Goal: Find specific page/section: Find specific page/section

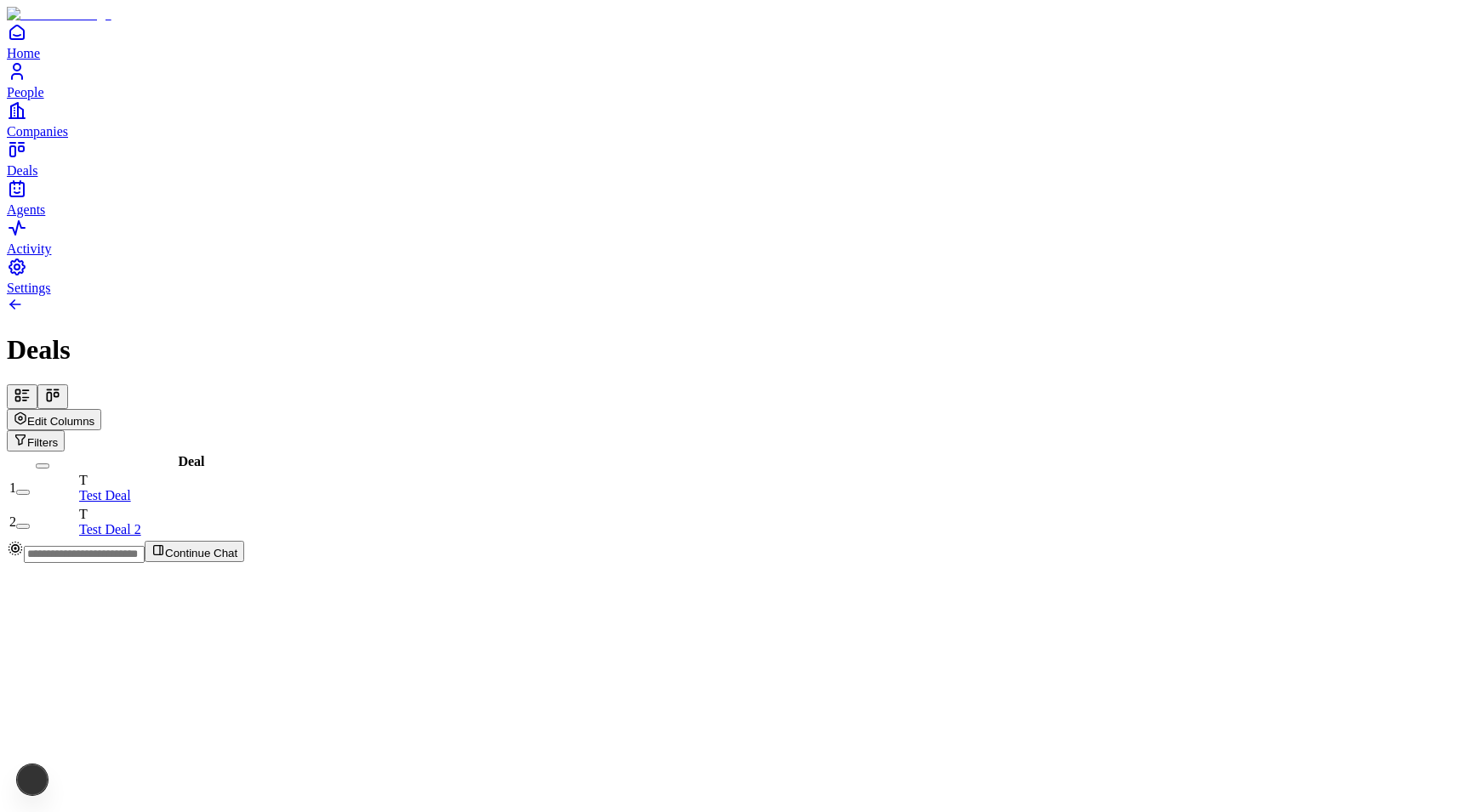
click at [61, 387] on icon at bounding box center [52, 395] width 17 height 17
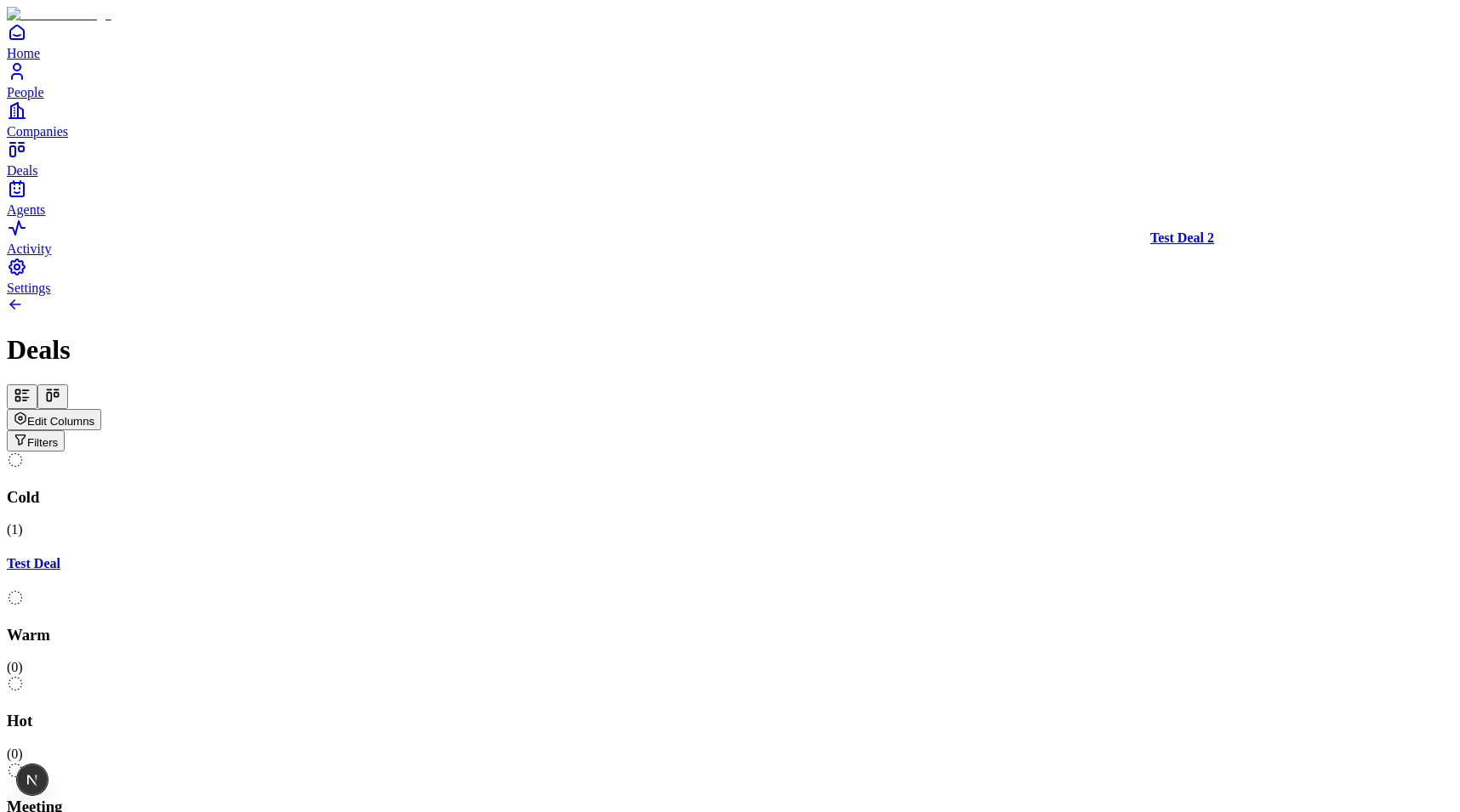
drag, startPoint x: 1231, startPoint y: 252, endPoint x: 576, endPoint y: 266, distance: 655.1
click at [576, 452] on div "Cold ( 1 ) Test Deal Warm ( 0 ) Hot ( 0 ) Meeting ( 1 ) Test Deal 2 Closed ( 0 …" at bounding box center [730, 718] width 1446 height 534
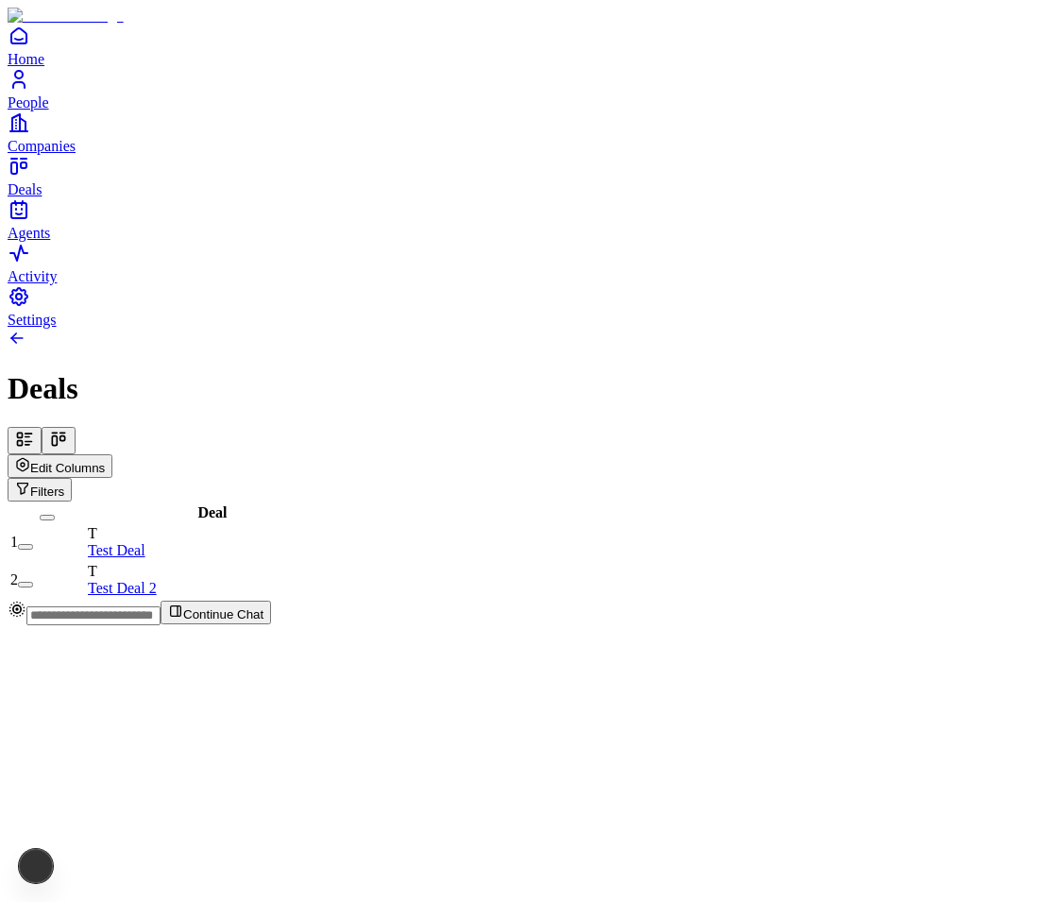
click at [68, 430] on icon at bounding box center [58, 439] width 19 height 19
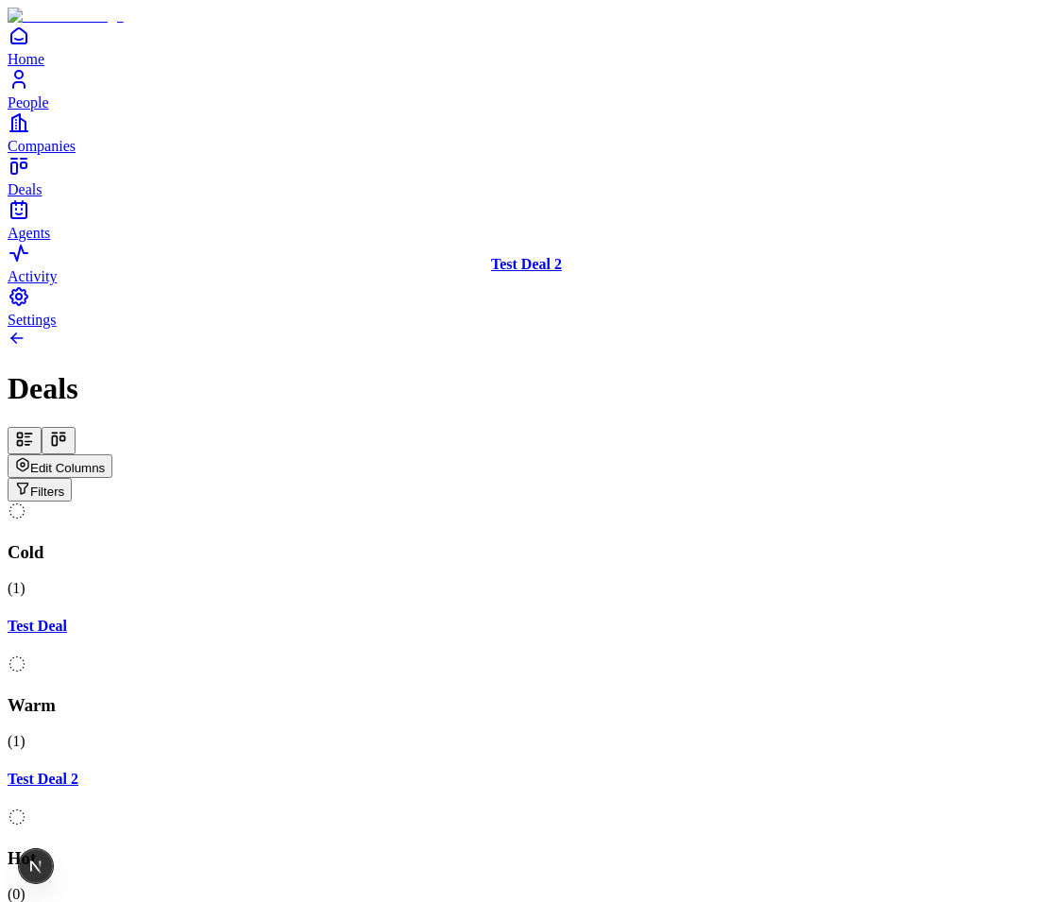
click at [678, 502] on div "Cold ( 1 ) Test Deal Warm ( 1 ) Test Deal 2 Hot ( 0 ) Meeting ( 0 ) Closed ( 0 …" at bounding box center [526, 798] width 1036 height 593
click at [623, 502] on div "Cold ( 1 ) Test Deal Warm ( 1 ) Test Deal 2 Hot ( 0 ) Meeting ( 0 ) Closed ( 0 …" at bounding box center [526, 798] width 1036 height 593
drag, startPoint x: 697, startPoint y: 278, endPoint x: 714, endPoint y: 269, distance: 19.0
click at [714, 502] on div "Cold ( 1 ) Test Deal Warm ( 1 ) Test Deal 2 Hot ( 0 ) Meeting ( 0 ) Closed ( 0 …" at bounding box center [526, 798] width 1036 height 593
drag, startPoint x: 645, startPoint y: 272, endPoint x: 240, endPoint y: 259, distance: 405.4
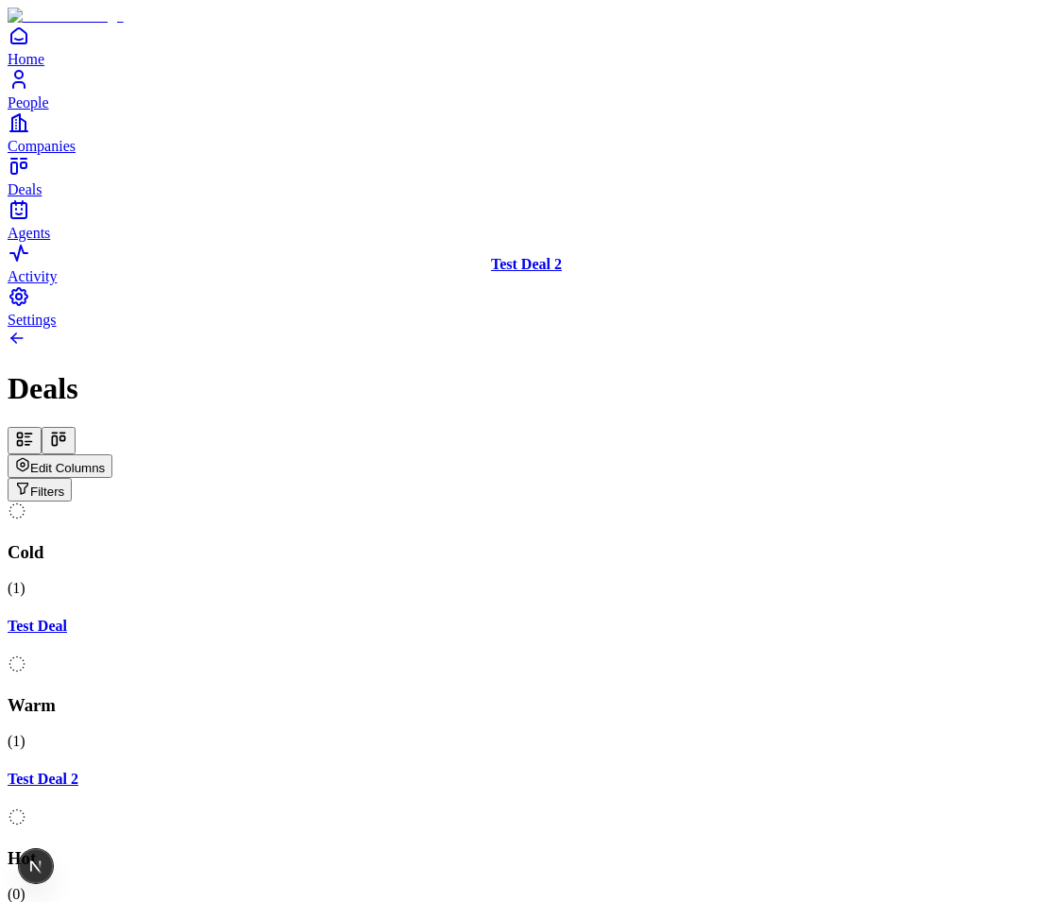
click at [240, 502] on div "Cold ( 1 ) Test Deal Warm ( 1 ) Test Deal 2 Hot ( 0 ) Meeting ( 0 ) Closed ( 0 …" at bounding box center [526, 798] width 1036 height 593
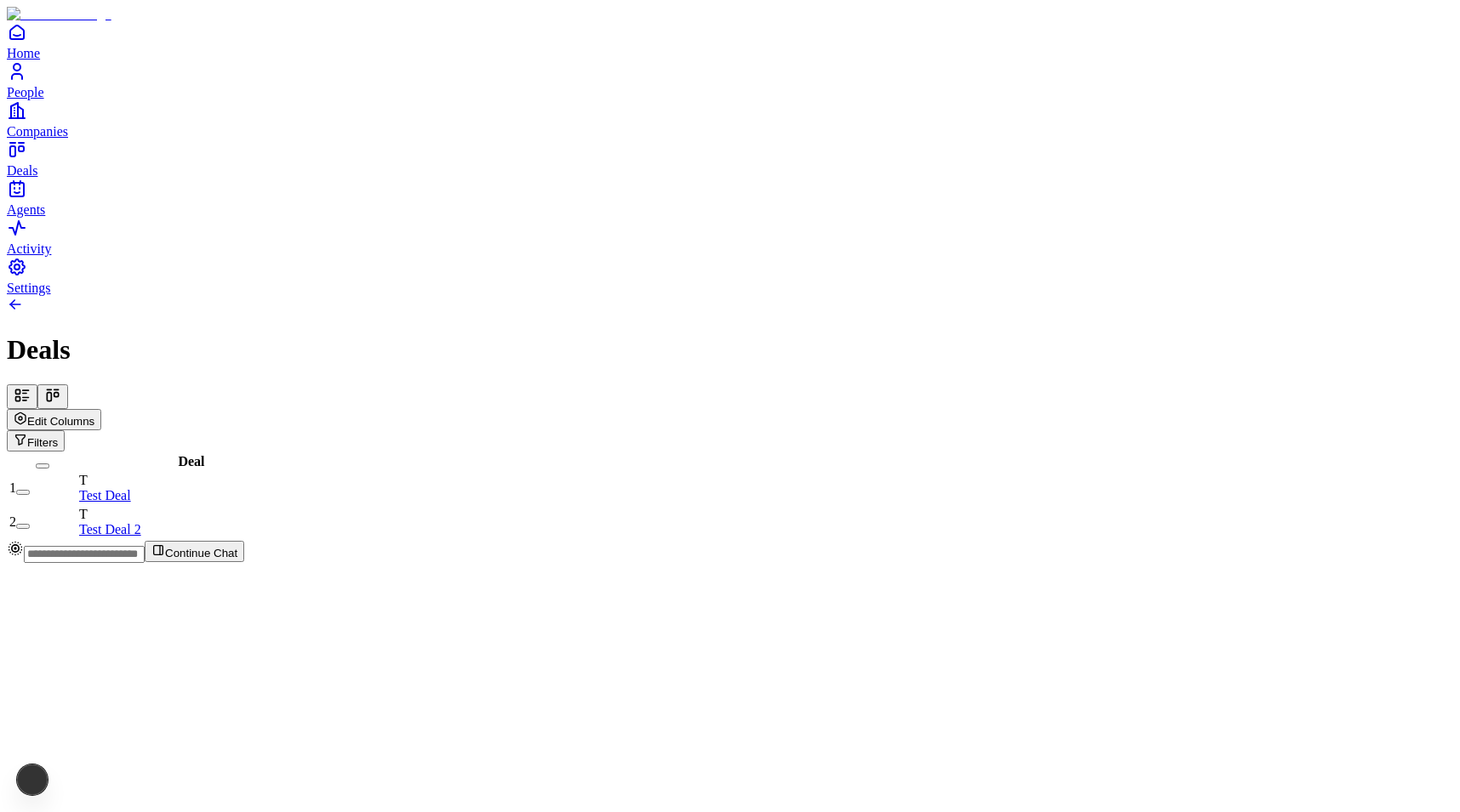
click at [68, 384] on button at bounding box center [53, 396] width 31 height 24
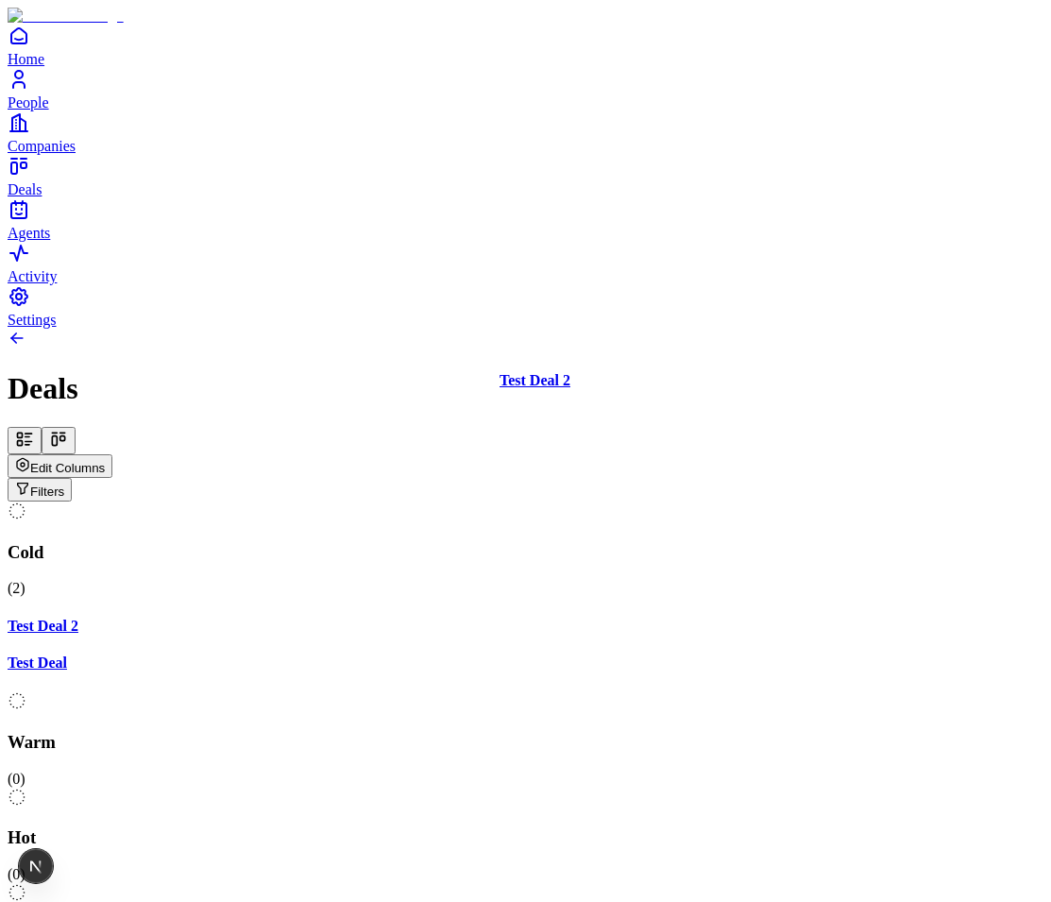
drag, startPoint x: 273, startPoint y: 273, endPoint x: 685, endPoint y: 292, distance: 412.2
click at [685, 502] on div "Cold ( 2 ) Test Deal 2 Test Deal Warm ( 0 ) Hot ( 0 ) Meeting ( 0 ) Closed ( 0 …" at bounding box center [526, 788] width 1036 height 573
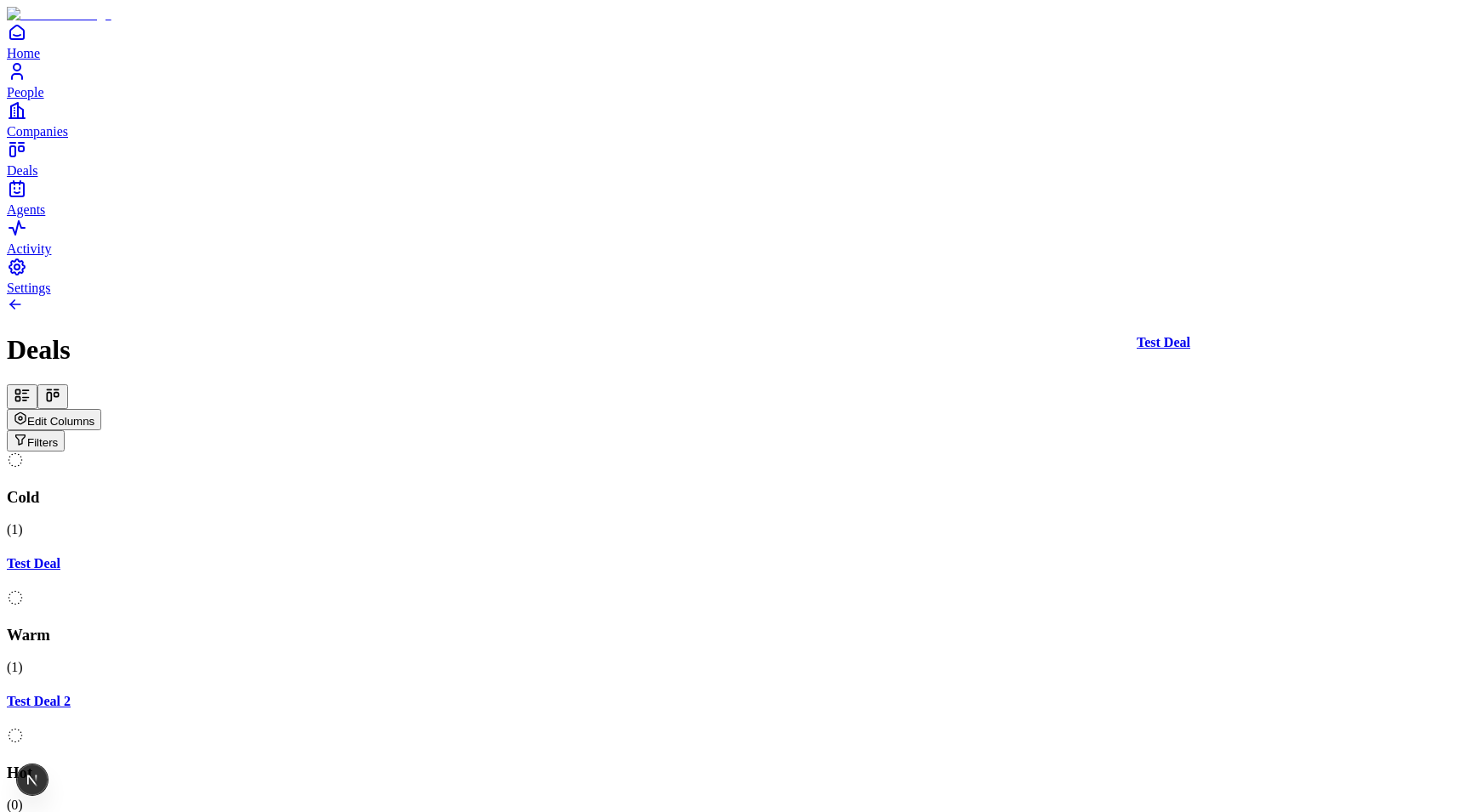
drag, startPoint x: 193, startPoint y: 263, endPoint x: 1193, endPoint y: 253, distance: 1000.0
click at [946, 452] on div "Cold ( 1 ) Test Deal Warm ( 1 ) Test Deal 2 Hot ( 0 ) Meeting ( 0 ) Closed ( 0 …" at bounding box center [730, 718] width 1446 height 534
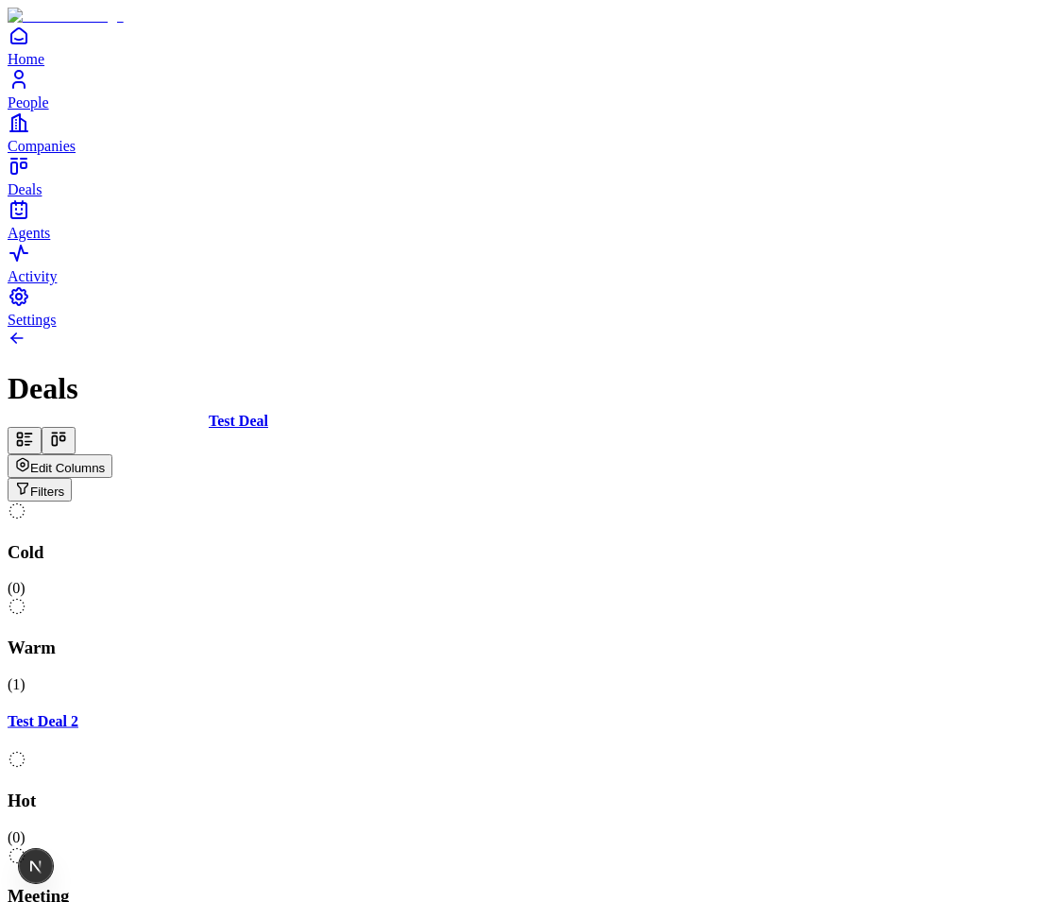
scroll to position [0, 209]
drag, startPoint x: 957, startPoint y: 278, endPoint x: 346, endPoint y: 408, distance: 624.8
click at [346, 502] on div "Cold ( 0 ) Warm ( 1 ) Test Deal 2 Hot ( 0 ) Meeting ( 1 ) Test Deal Closed ( 0 …" at bounding box center [526, 798] width 1036 height 593
drag, startPoint x: 427, startPoint y: 330, endPoint x: 822, endPoint y: 353, distance: 395.5
click at [822, 502] on div "Cold ( 0 ) Warm ( 2 ) Test Deal Test Deal 2 Hot ( 0 ) Meeting ( 0 ) Closed ( 0 …" at bounding box center [526, 788] width 1036 height 573
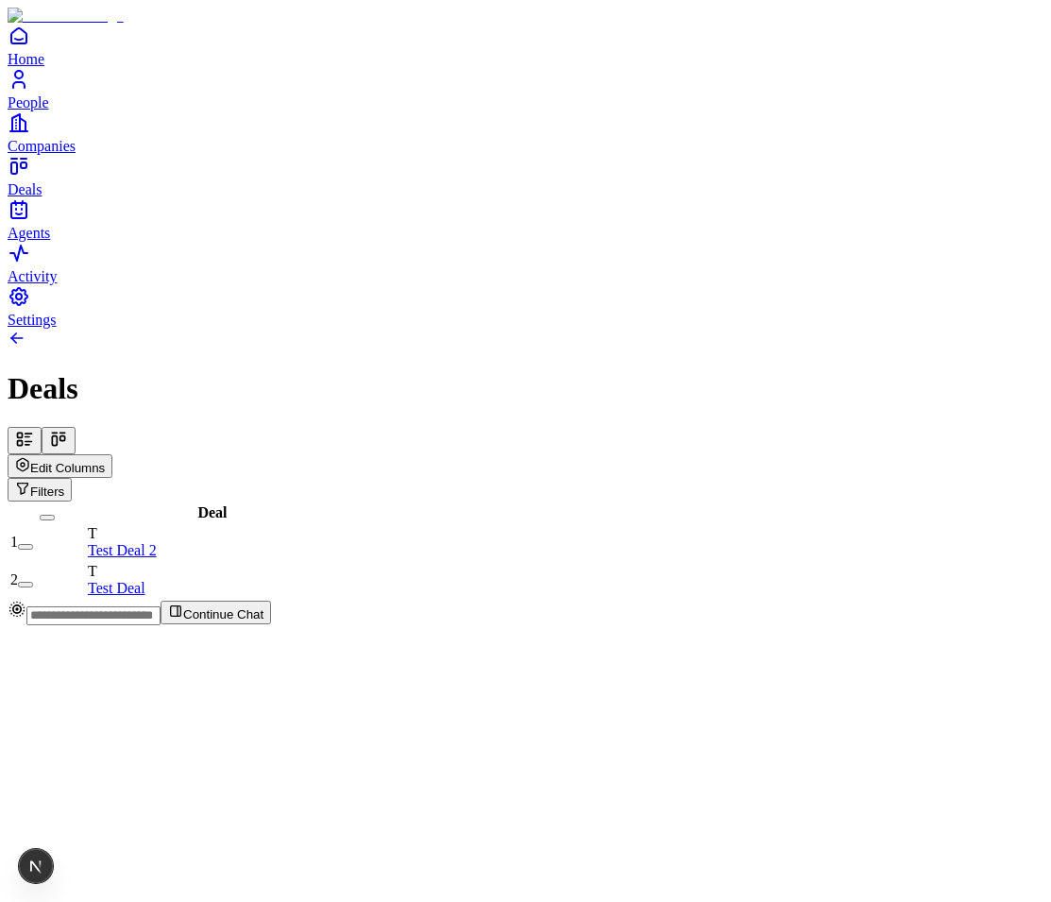
click at [68, 430] on icon at bounding box center [58, 439] width 19 height 19
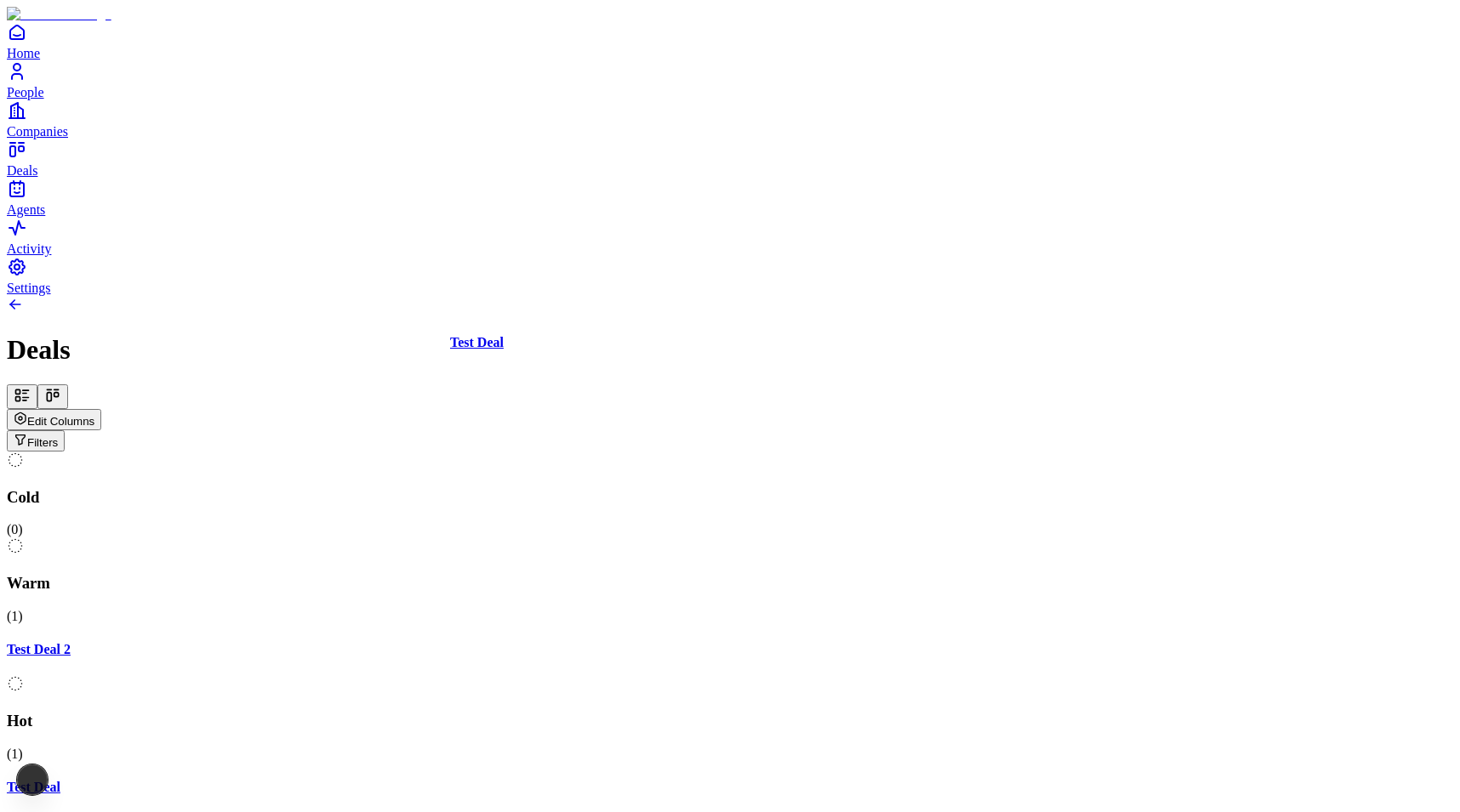
drag, startPoint x: 953, startPoint y: 248, endPoint x: 592, endPoint y: 381, distance: 384.7
click at [592, 452] on div "Cold ( 0 ) Warm ( 1 ) Test Deal 2 Hot ( 1 ) Test Deal Meeting ( 0 ) Closed ( 0 …" at bounding box center [730, 718] width 1446 height 534
drag, startPoint x: 640, startPoint y: 379, endPoint x: 513, endPoint y: 375, distance: 127.1
click at [513, 452] on div "Cold ( 0 ) Warm ( 2 ) Test Deal Test Deal 2 Hot ( 1 ) Test Deal Meeting ( 0 ) C…" at bounding box center [730, 735] width 1446 height 568
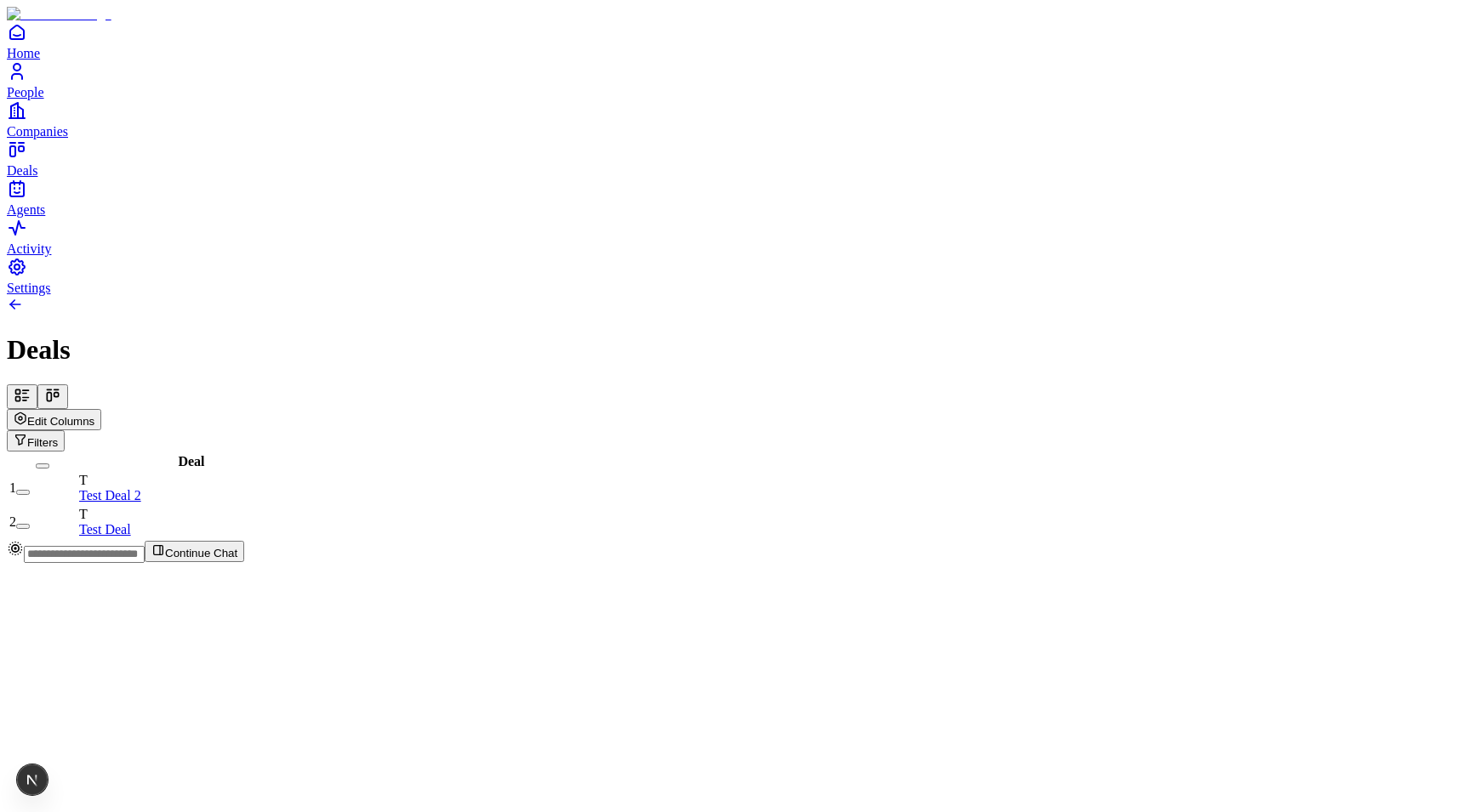
click at [61, 387] on icon at bounding box center [52, 395] width 17 height 17
click at [68, 384] on button at bounding box center [53, 396] width 31 height 24
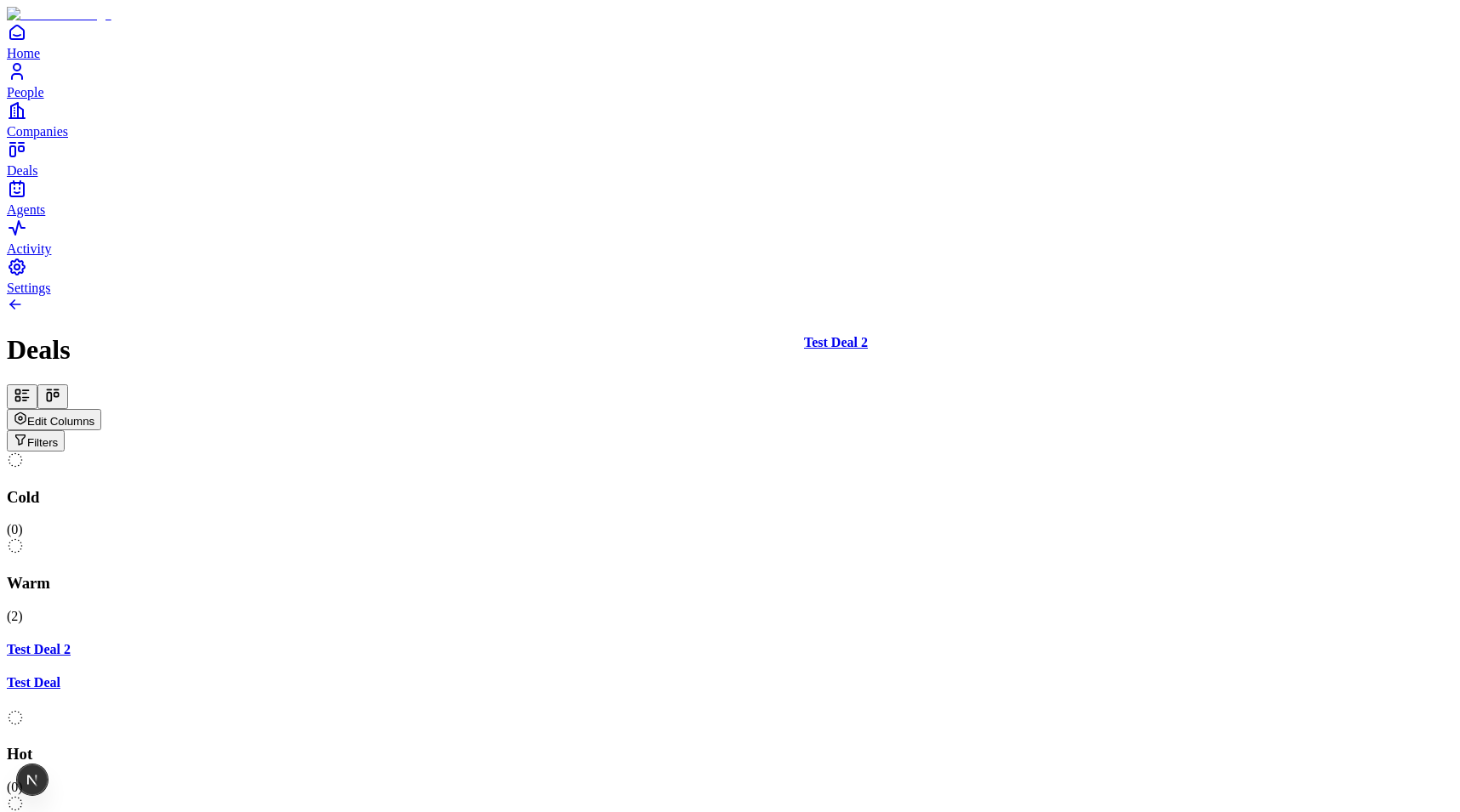
drag, startPoint x: 541, startPoint y: 258, endPoint x: 885, endPoint y: 303, distance: 346.9
click at [885, 452] on div "Cold ( 0 ) Warm ( 2 ) Test Deal 2 Test Deal Hot ( 0 ) Meeting ( 0 ) Closed ( 0 …" at bounding box center [730, 709] width 1446 height 516
click at [574, 642] on div "Test Deal 2 Test Deal" at bounding box center [730, 666] width 1446 height 49
click at [572, 334] on div "Deals Edit Columns Filters" at bounding box center [730, 392] width 1446 height 116
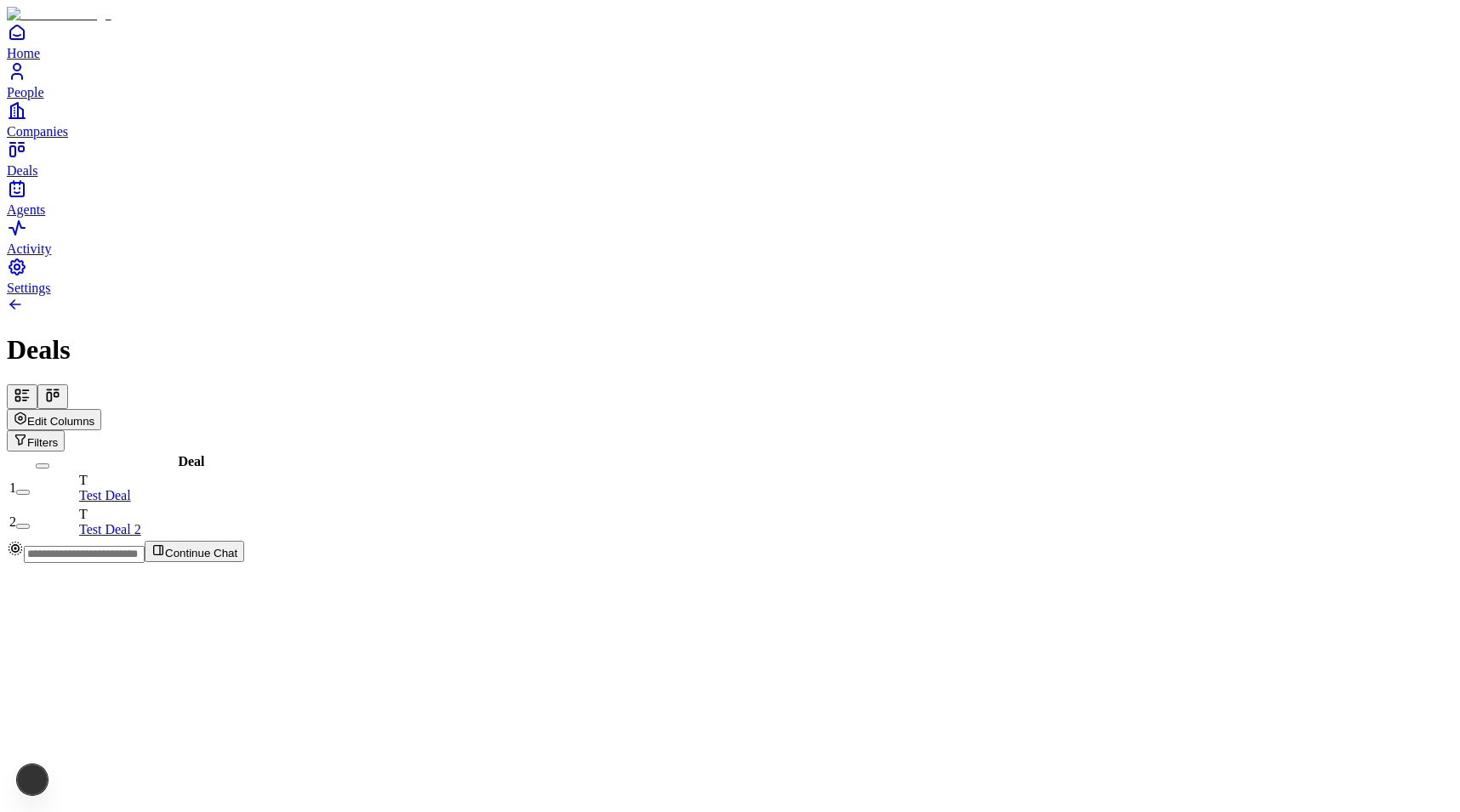
click at [61, 387] on icon at bounding box center [52, 395] width 17 height 17
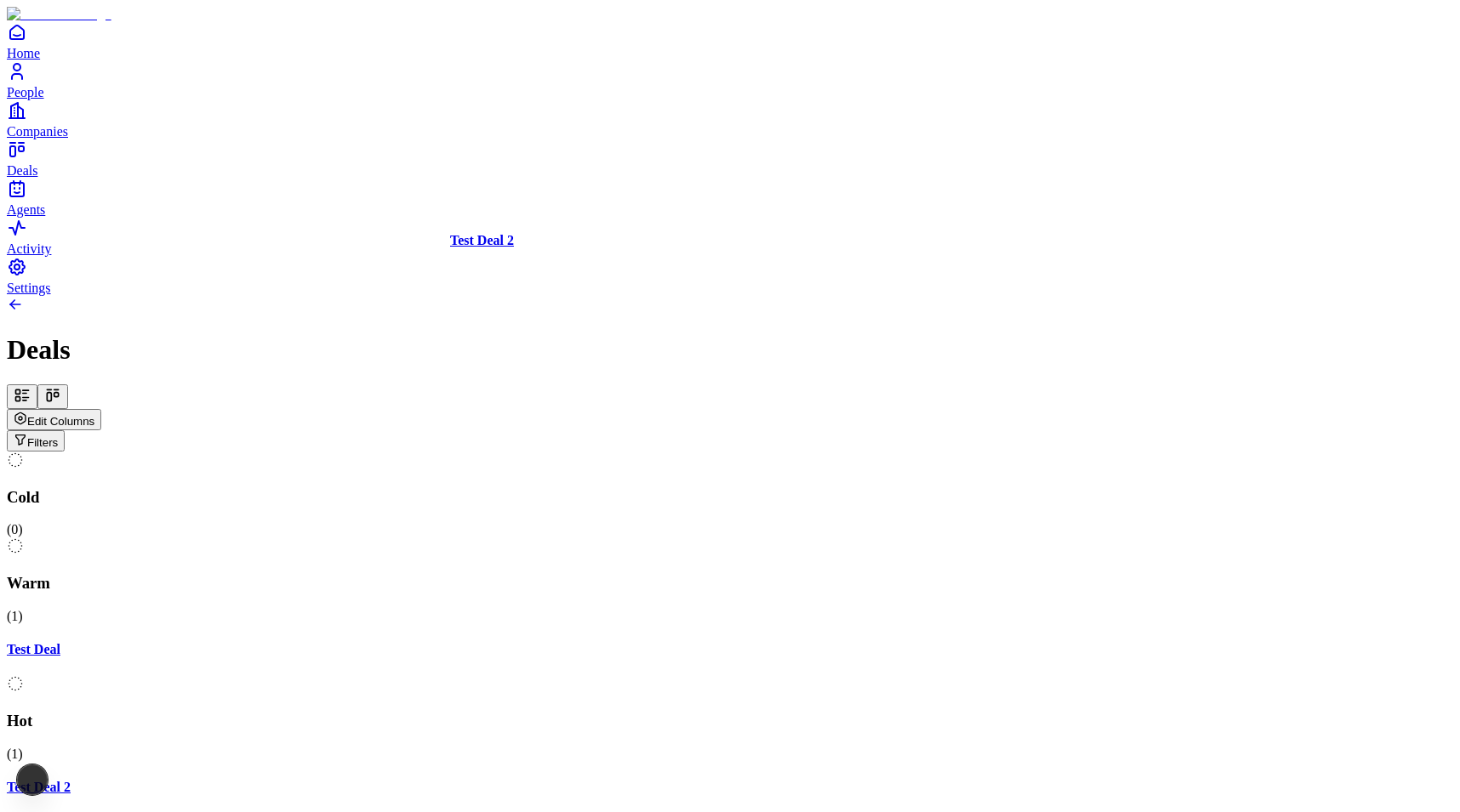
drag, startPoint x: 975, startPoint y: 257, endPoint x: 607, endPoint y: 405, distance: 396.6
click at [607, 452] on div "Cold ( 0 ) Warm ( 1 ) Test Deal Hot ( 1 ) Test Deal 2 Meeting ( 0 ) Closed ( 0 …" at bounding box center [730, 718] width 1446 height 534
drag, startPoint x: 593, startPoint y: 295, endPoint x: 497, endPoint y: 293, distance: 96.0
click at [497, 452] on div "Cold ( 0 ) Warm ( 11 ) Test Deal 2 Test Deal Hot ( 0 ) Test Deal 2 Meeting ( 0 …" at bounding box center [730, 735] width 1446 height 568
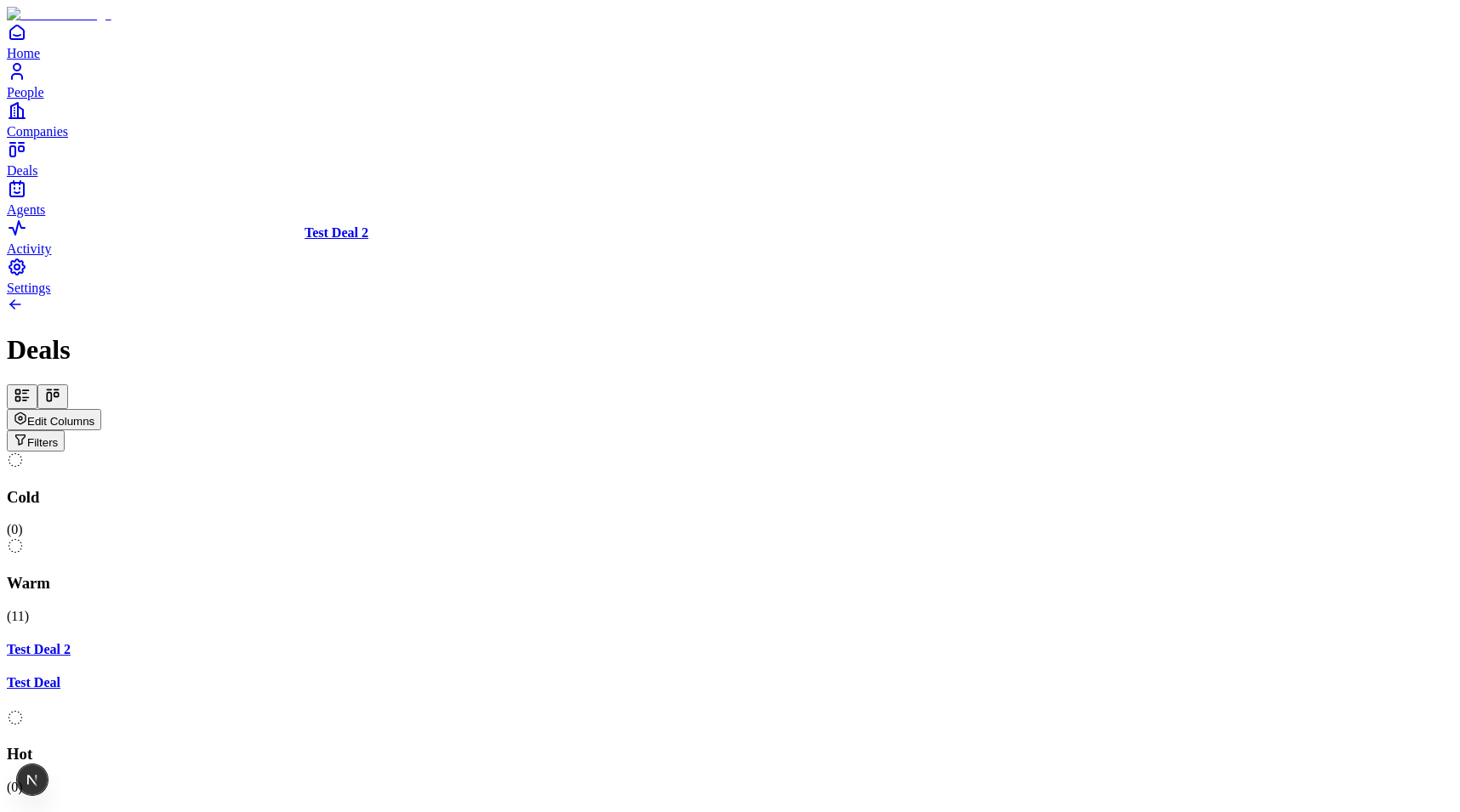
drag, startPoint x: 484, startPoint y: 274, endPoint x: 431, endPoint y: 269, distance: 53.2
click at [431, 452] on div "Cold ( 0 ) Warm ( 11 ) Test Deal 2 Test Deal Hot ( 0 ) Test Deal 2 Meeting ( 0 …" at bounding box center [730, 735] width 1446 height 568
drag, startPoint x: 793, startPoint y: 266, endPoint x: 772, endPoint y: 279, distance: 24.7
click at [772, 811] on div "Test Deal 2" at bounding box center [730, 820] width 1446 height 15
drag, startPoint x: 893, startPoint y: 254, endPoint x: 826, endPoint y: 254, distance: 67.0
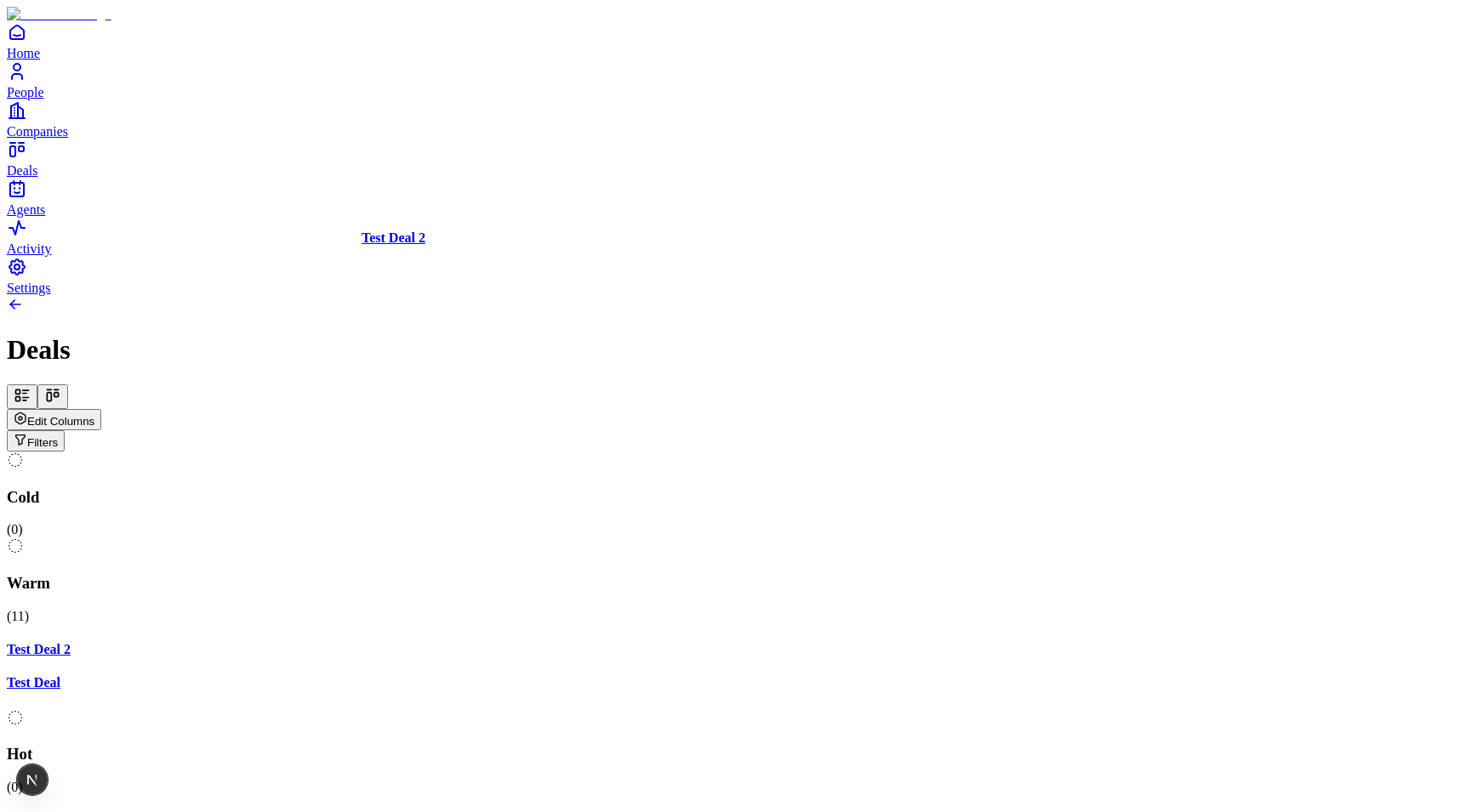
click at [826, 811] on div "Test Deal 2" at bounding box center [730, 820] width 1446 height 15
drag, startPoint x: 410, startPoint y: 283, endPoint x: 438, endPoint y: 323, distance: 48.8
click at [431, 452] on div "Cold ( 0 ) Warm ( 11 ) Test Deal 2 Test Deal Hot ( 0 ) Test Deal 2 Meeting ( 0 …" at bounding box center [730, 735] width 1446 height 568
drag, startPoint x: 453, startPoint y: 279, endPoint x: 432, endPoint y: 279, distance: 21.0
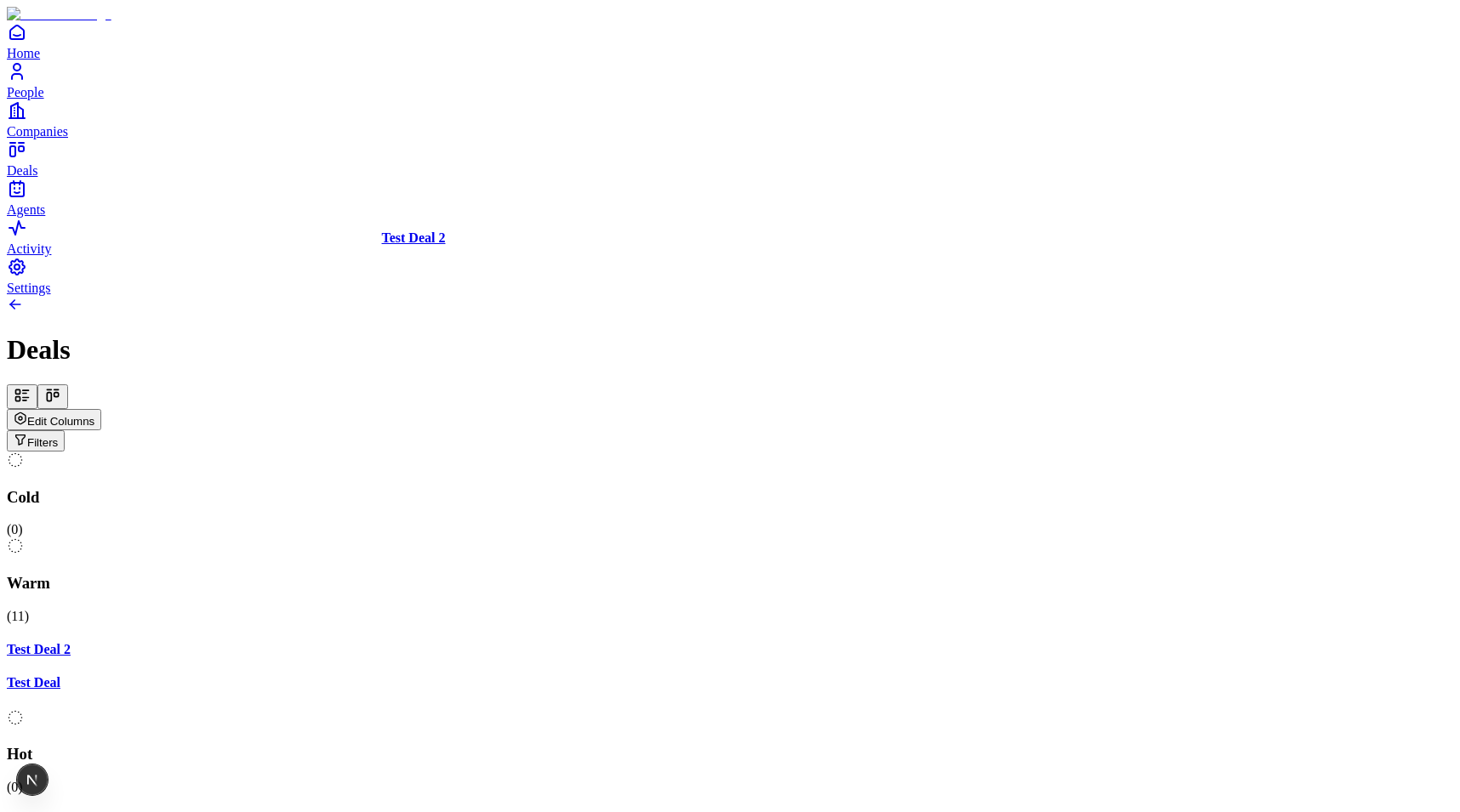
click at [437, 452] on div "Cold ( 0 ) Warm ( 11 ) Test Deal 2 Test Deal Hot ( 0 ) Test Deal 2 Meeting ( 0 …" at bounding box center [730, 735] width 1446 height 568
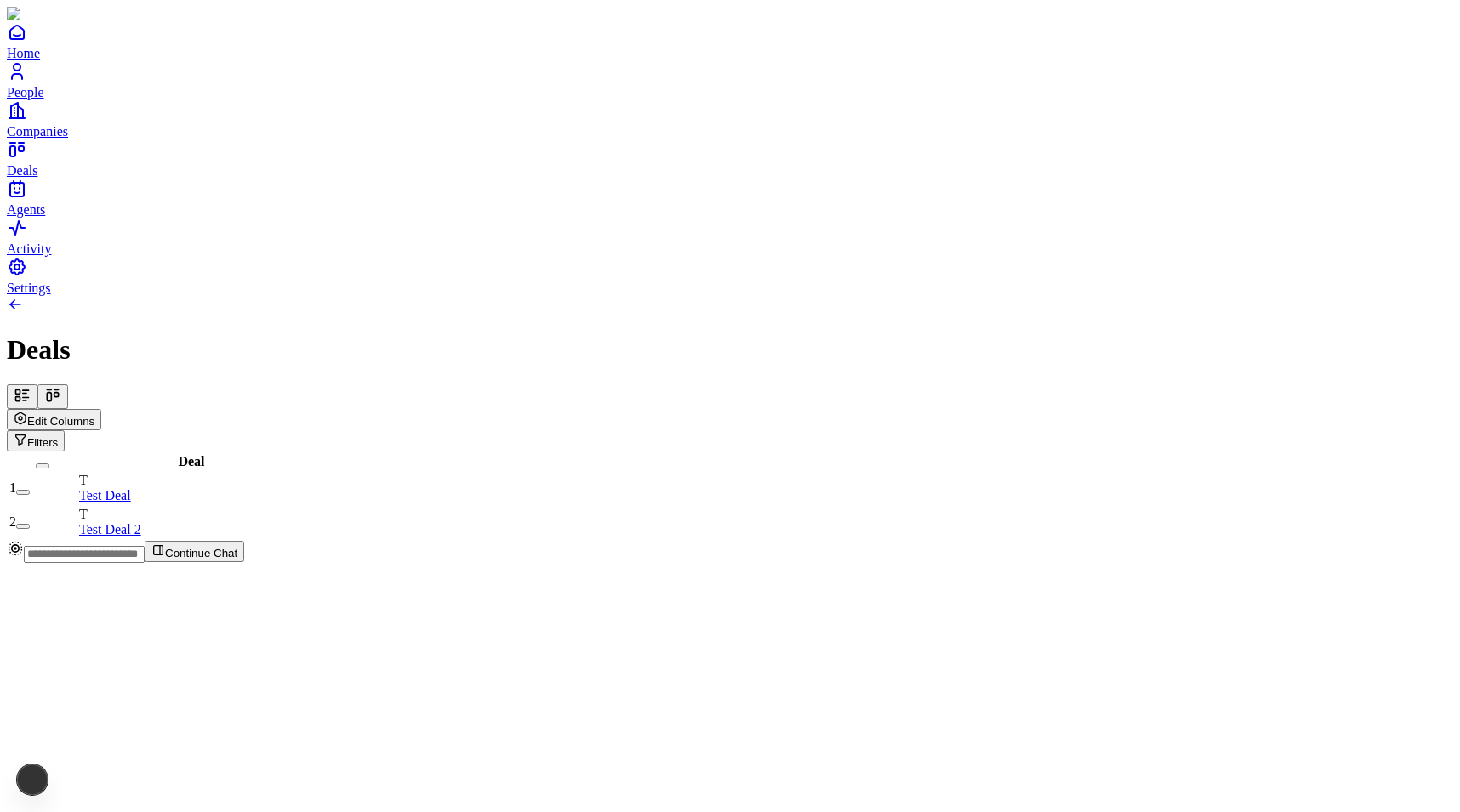
click at [61, 387] on icon at bounding box center [52, 395] width 17 height 17
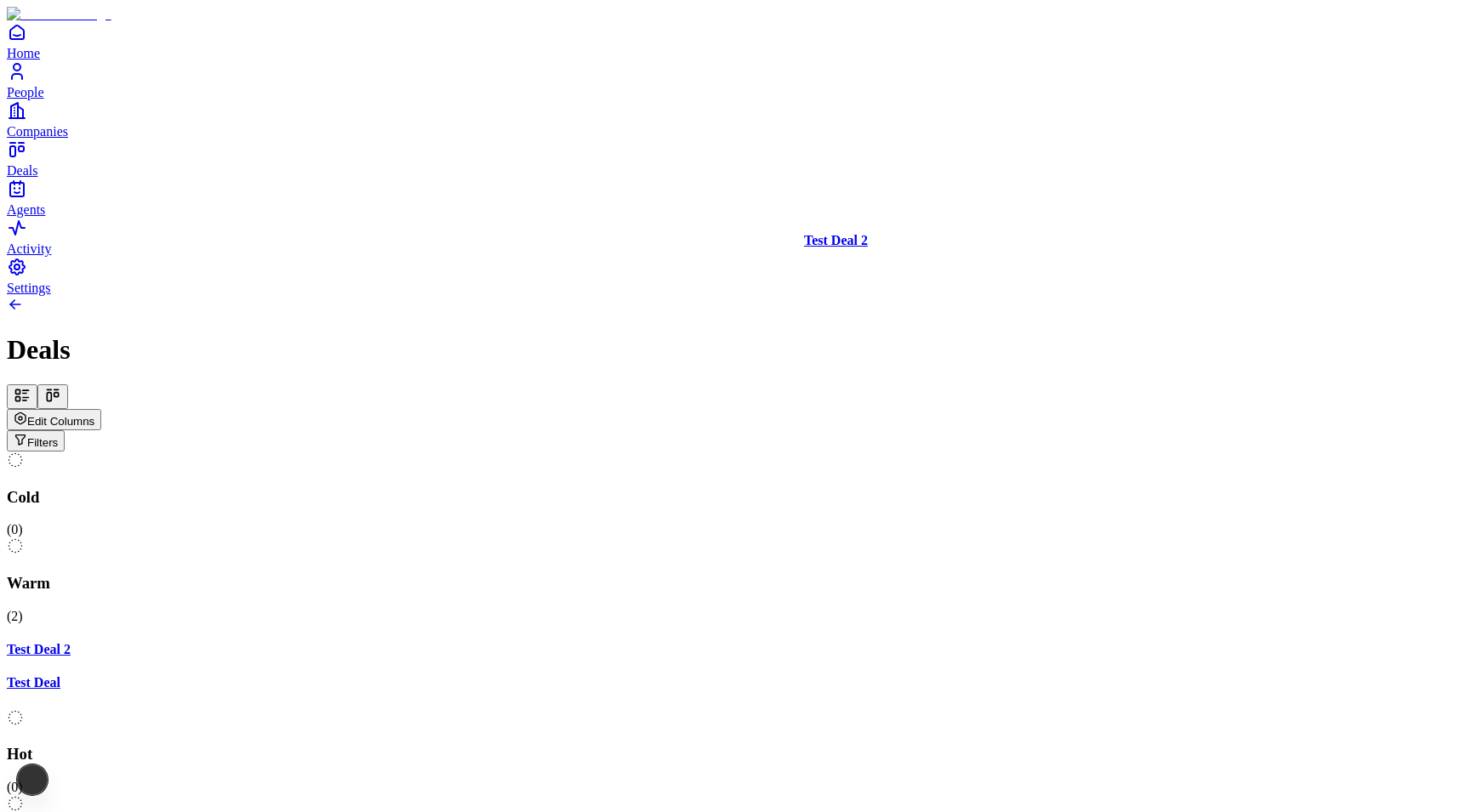
drag, startPoint x: 520, startPoint y: 259, endPoint x: 877, endPoint y: 296, distance: 358.9
click at [877, 452] on div "Cold ( 0 ) Warm ( 2 ) Test Deal 2 Test Deal Hot ( 0 ) Meeting ( 0 ) Closed ( 0 …" at bounding box center [730, 709] width 1446 height 516
drag, startPoint x: 569, startPoint y: 380, endPoint x: 914, endPoint y: 355, distance: 345.9
click at [914, 452] on div "Cold ( 0 ) Warm ( 1 ) Test Deal 2 Test Deal Hot ( 1 ) Test Deal 2 Meeting ( 0 )…" at bounding box center [730, 735] width 1446 height 568
drag, startPoint x: 931, startPoint y: 264, endPoint x: 921, endPoint y: 263, distance: 10.0
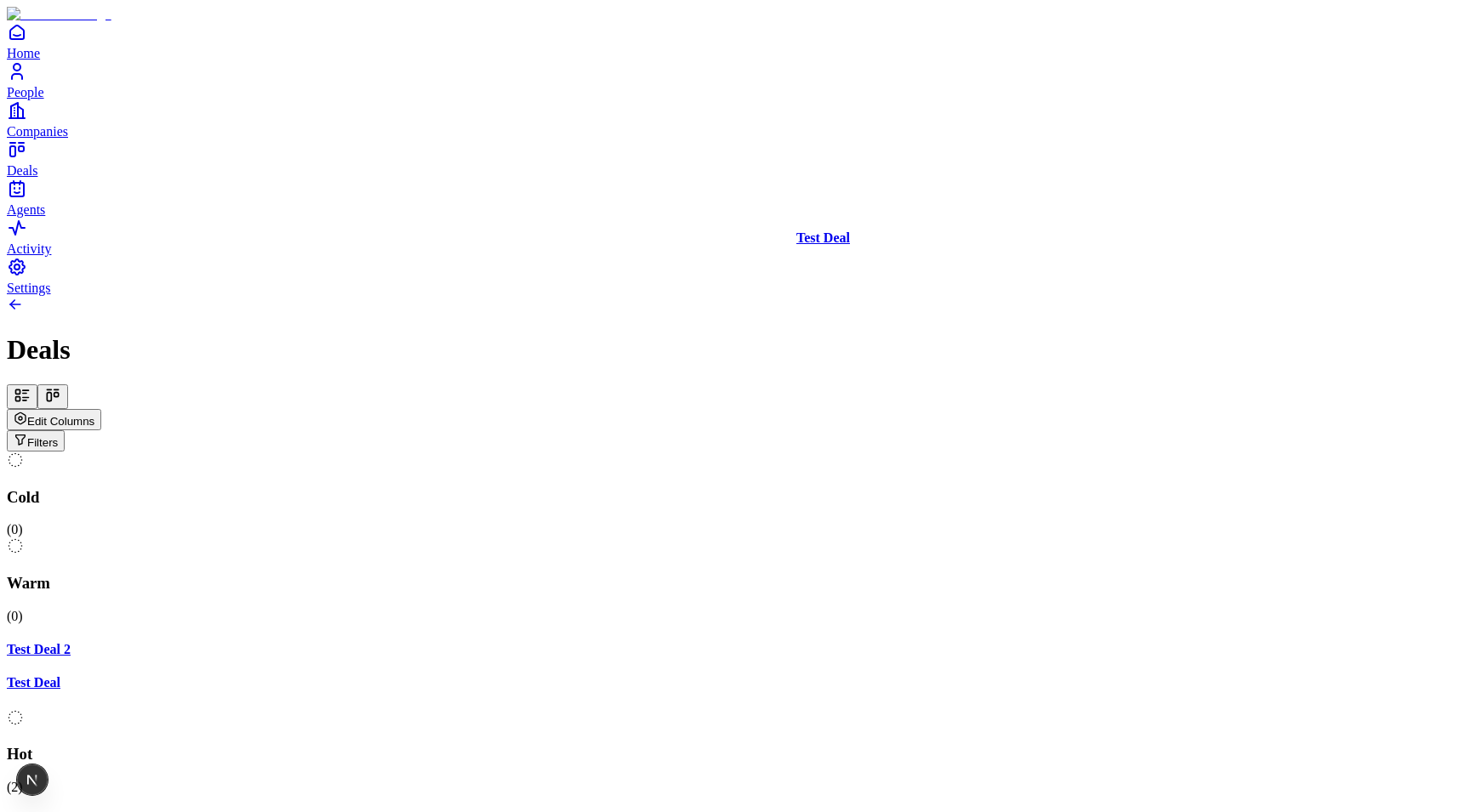
click at [921, 452] on div "Cold ( 0 ) Warm ( 0 ) Test Deal 2 Test Deal Hot ( 2 ) Test Deal Test Deal 2 Mee…" at bounding box center [730, 753] width 1446 height 601
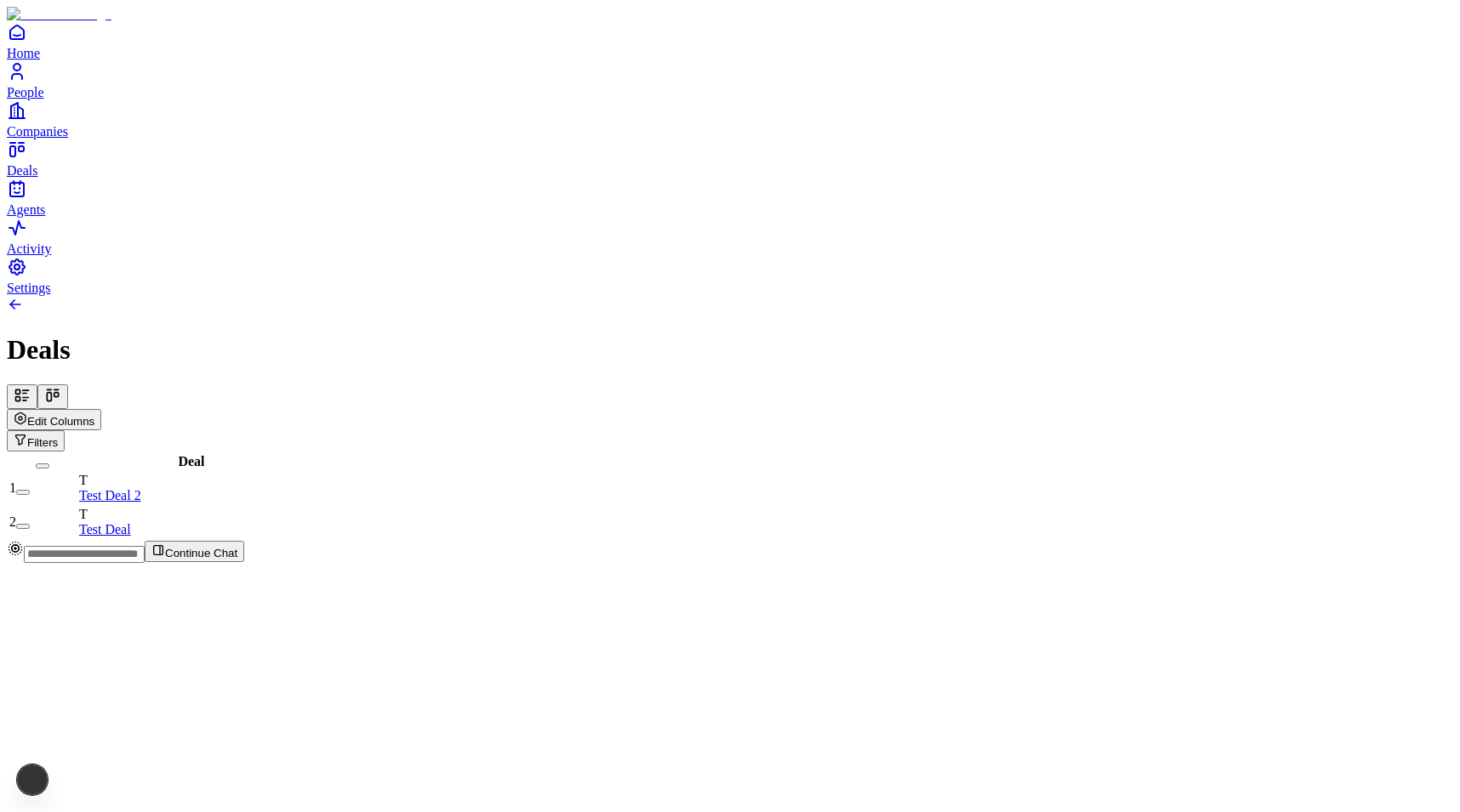
click at [68, 384] on button at bounding box center [53, 396] width 31 height 24
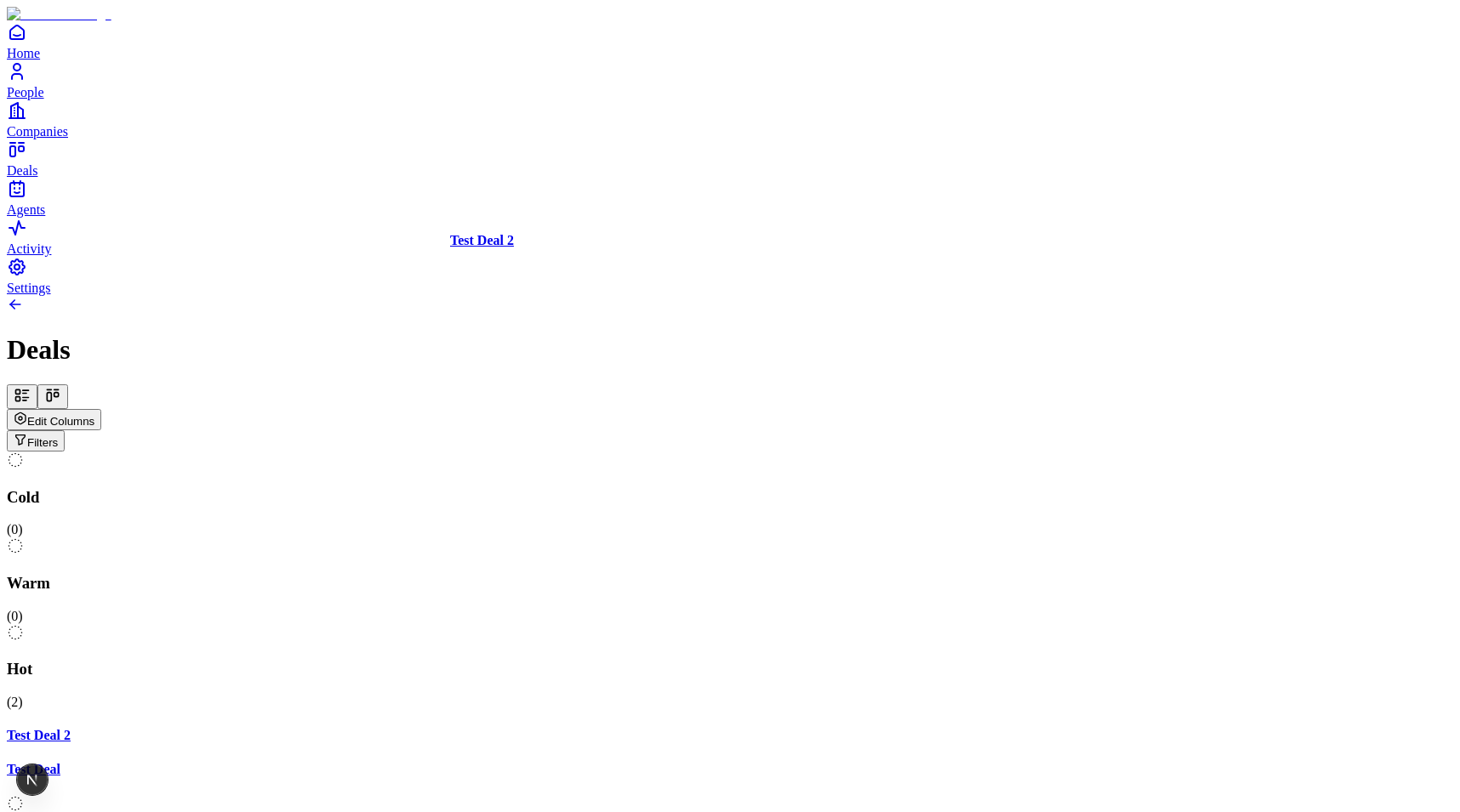
drag, startPoint x: 938, startPoint y: 239, endPoint x: 571, endPoint y: 239, distance: 367.0
click at [571, 452] on div "Cold ( 0 ) Warm ( 0 ) Hot ( 2 ) Test Deal 2 Test Deal Meeting ( 0 ) Closed ( 0 …" at bounding box center [730, 709] width 1446 height 516
drag, startPoint x: 988, startPoint y: 270, endPoint x: 1032, endPoint y: 310, distance: 59.5
drag, startPoint x: 939, startPoint y: 262, endPoint x: 597, endPoint y: 420, distance: 376.7
click at [597, 452] on div "Cold ( 0 ) Warm ( 1 ) Test Deal 2 Hot ( 1 ) Test Deal Meeting ( 0 ) Closed ( 0 …" at bounding box center [730, 718] width 1446 height 534
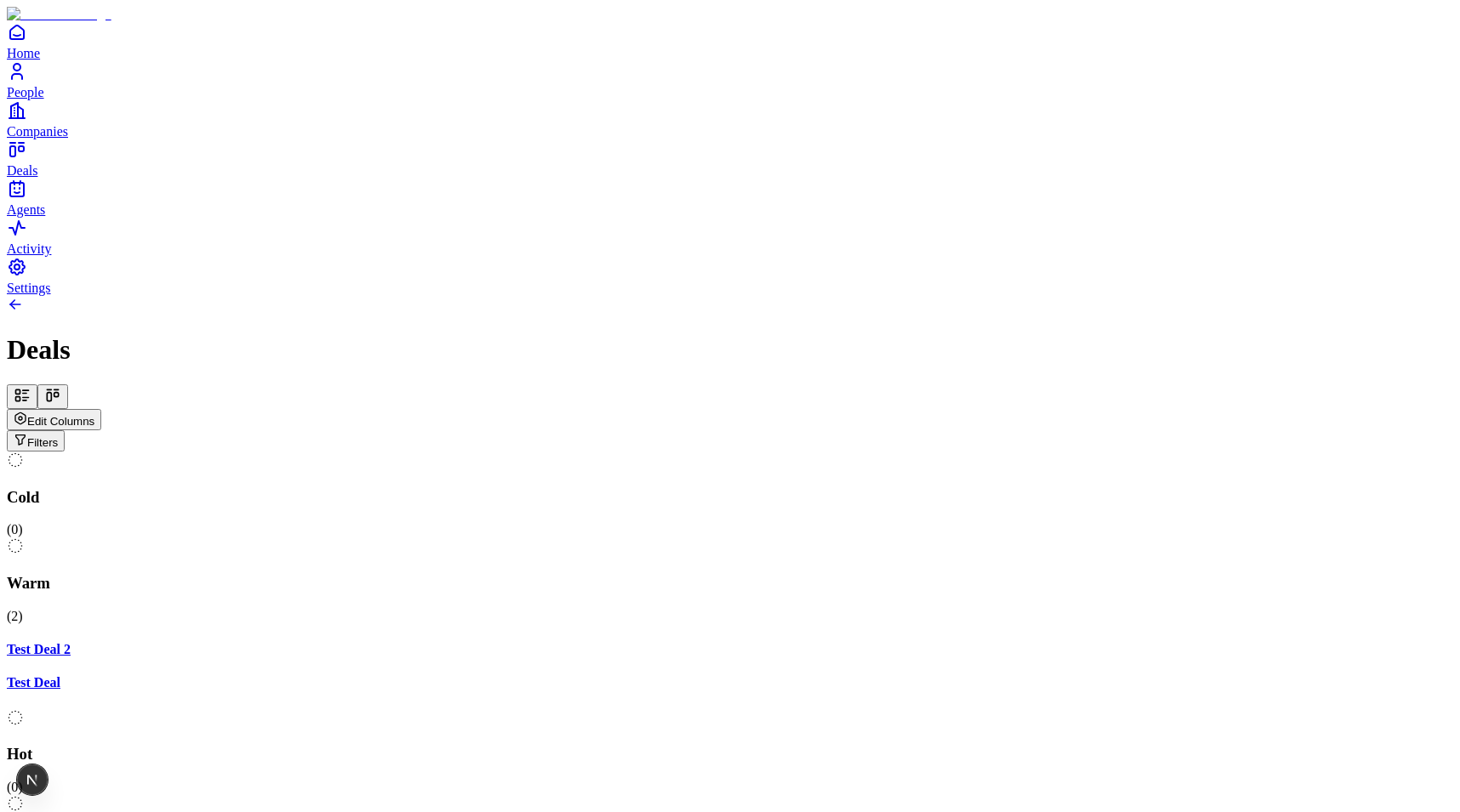
click at [95, 415] on span "Edit Columns" at bounding box center [60, 421] width 68 height 13
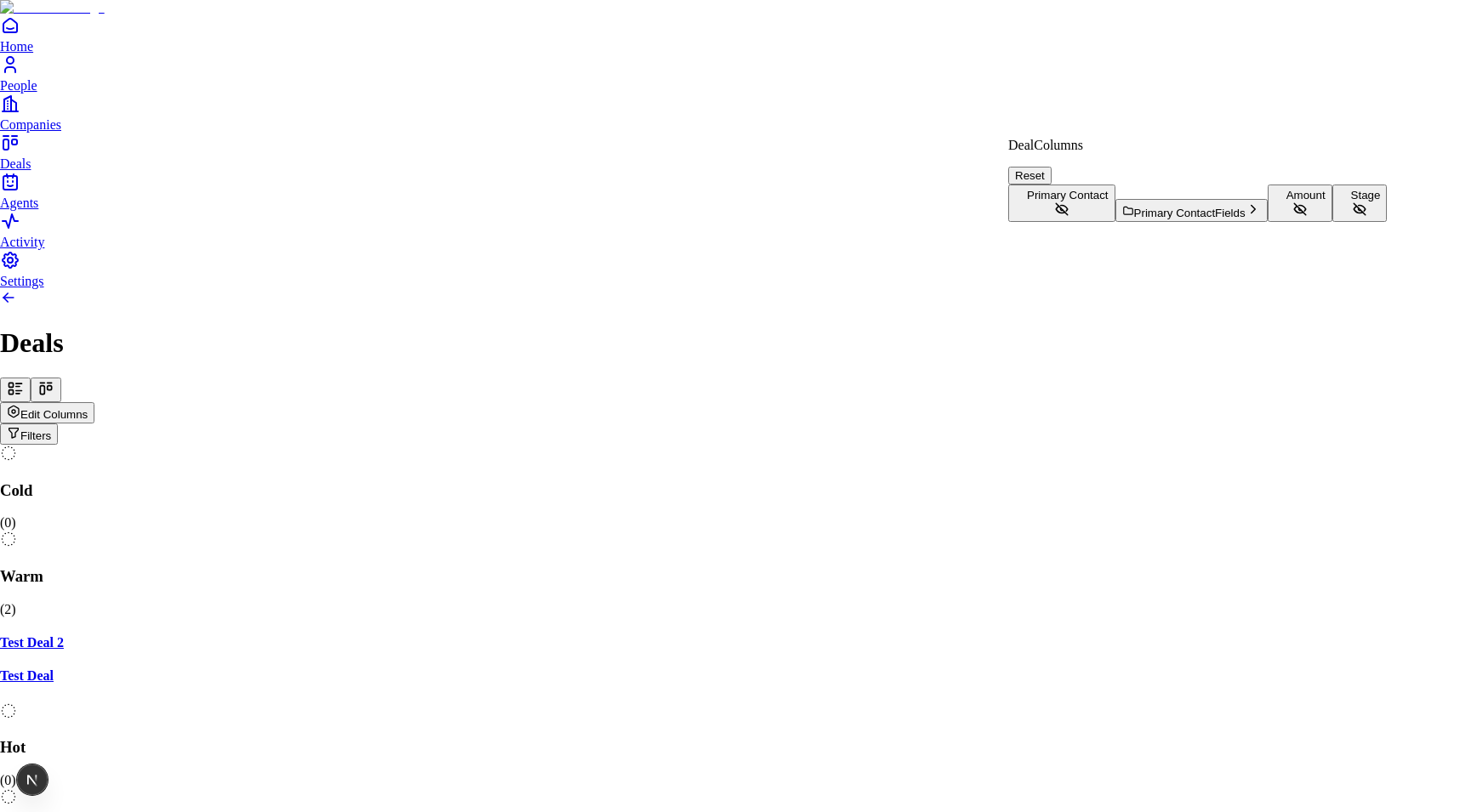
click at [1014, 69] on html "Home People Companies Deals Agents Activity Settings Deals Edit Columns Filters…" at bounding box center [730, 499] width 1460 height 997
